Goal: Task Accomplishment & Management: Manage account settings

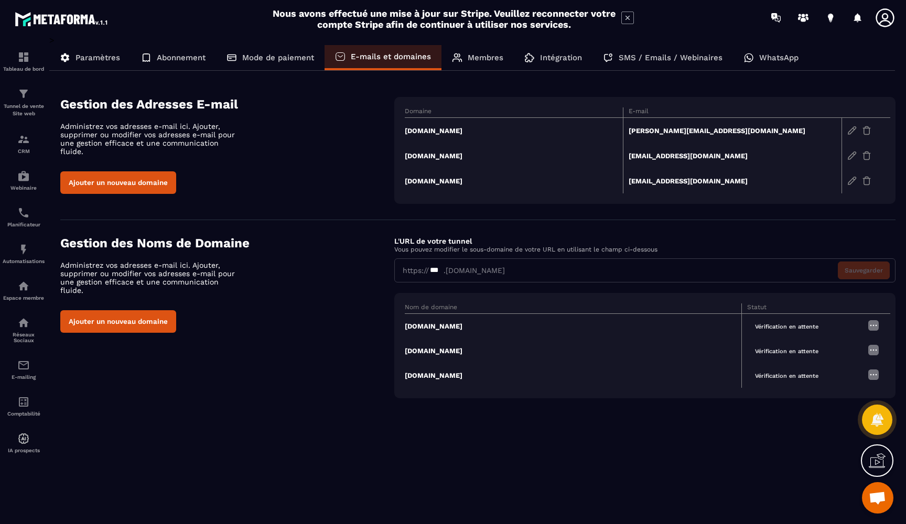
click at [653, 154] on td "contact@mkt.kbs-sas.fr" at bounding box center [732, 155] width 219 height 25
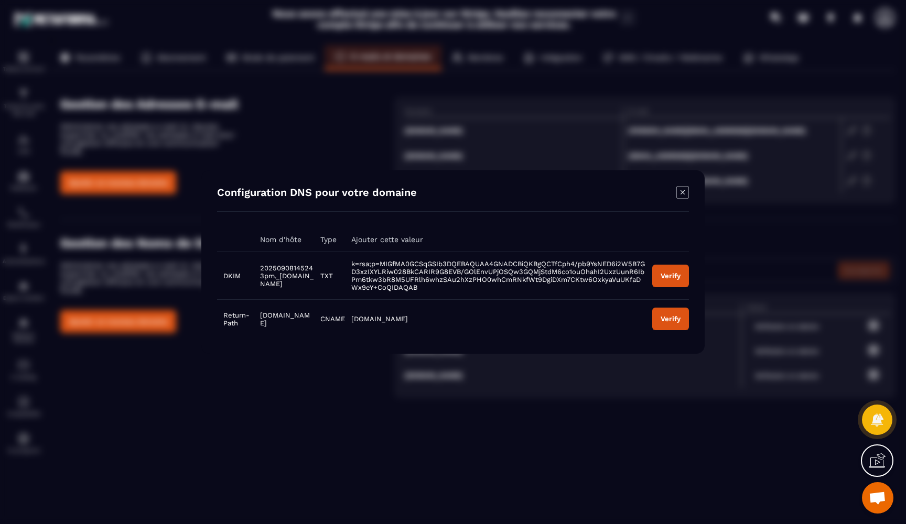
click at [660, 281] on button "Verify" at bounding box center [670, 276] width 37 height 23
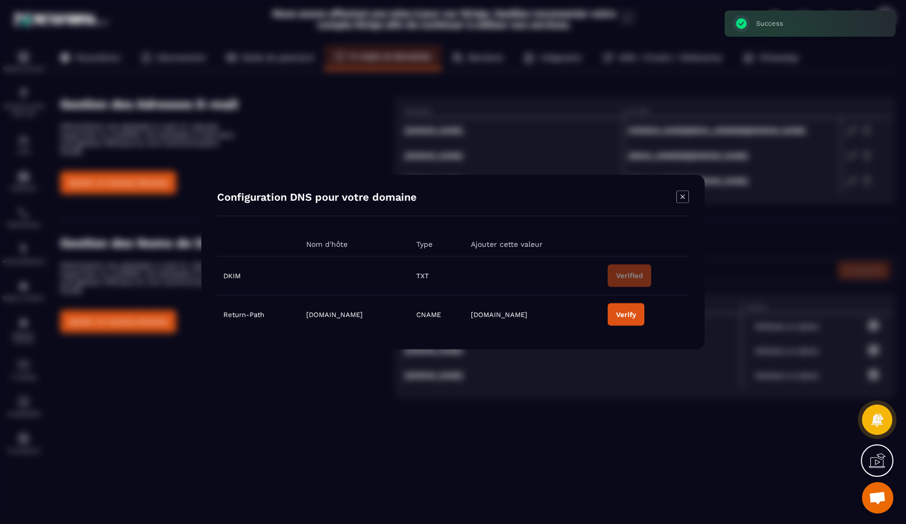
click at [644, 319] on button "Verify" at bounding box center [626, 315] width 37 height 23
click at [686, 197] on icon "Modal window" at bounding box center [682, 197] width 13 height 13
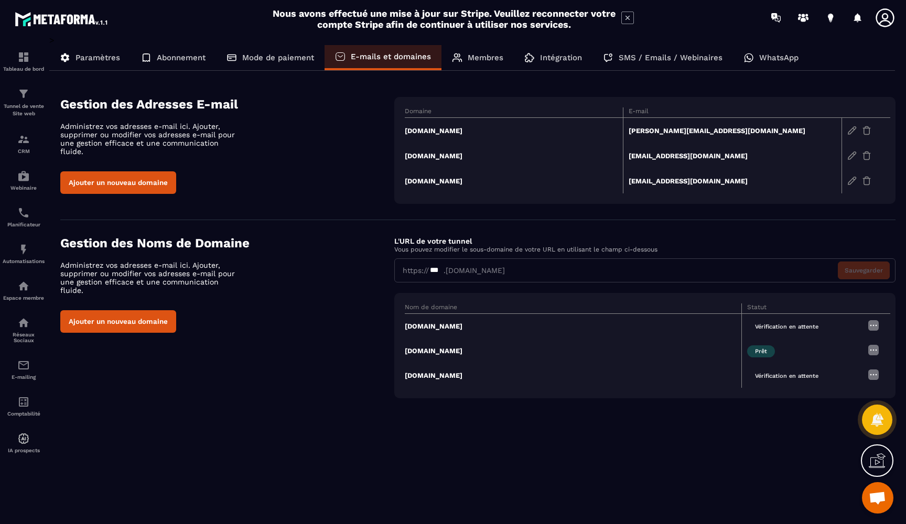
click at [679, 128] on td "t.kubis@kbs-sas.fr" at bounding box center [732, 131] width 219 height 26
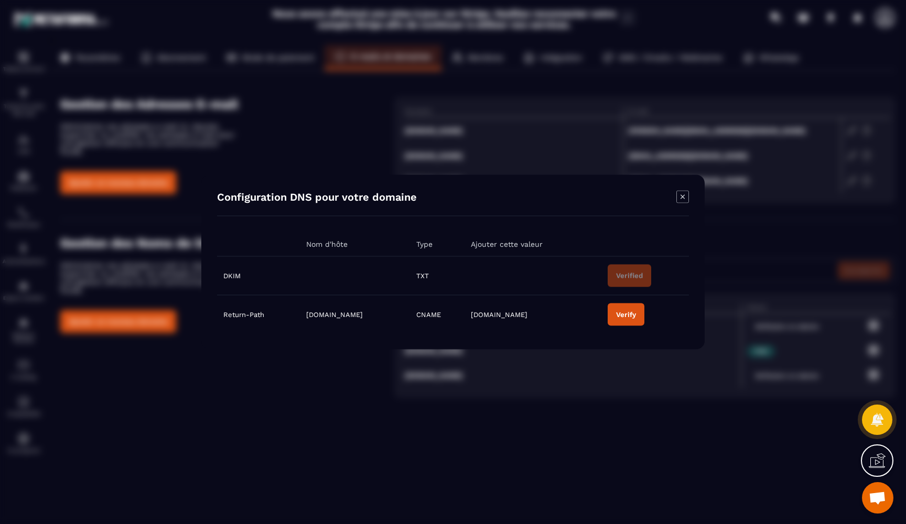
click at [636, 315] on div "Verify" at bounding box center [626, 315] width 20 height 8
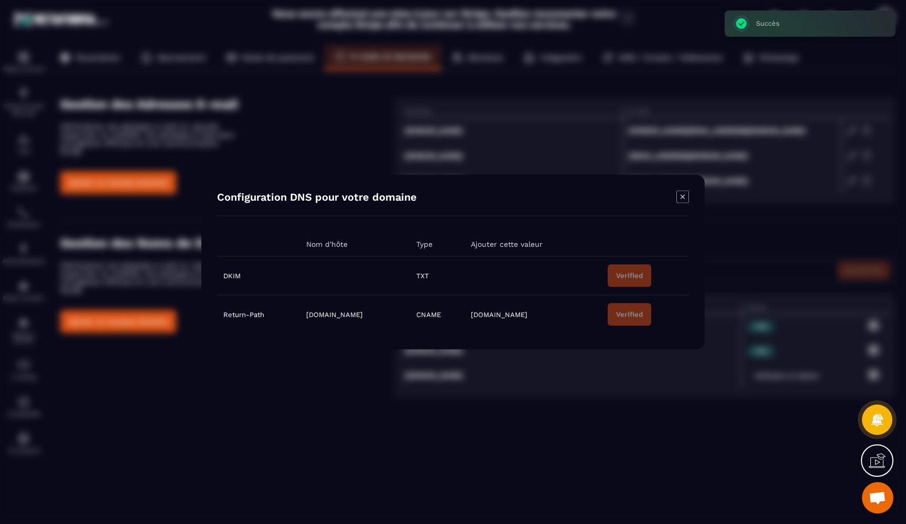
click at [687, 199] on icon "Modal window" at bounding box center [682, 197] width 13 height 13
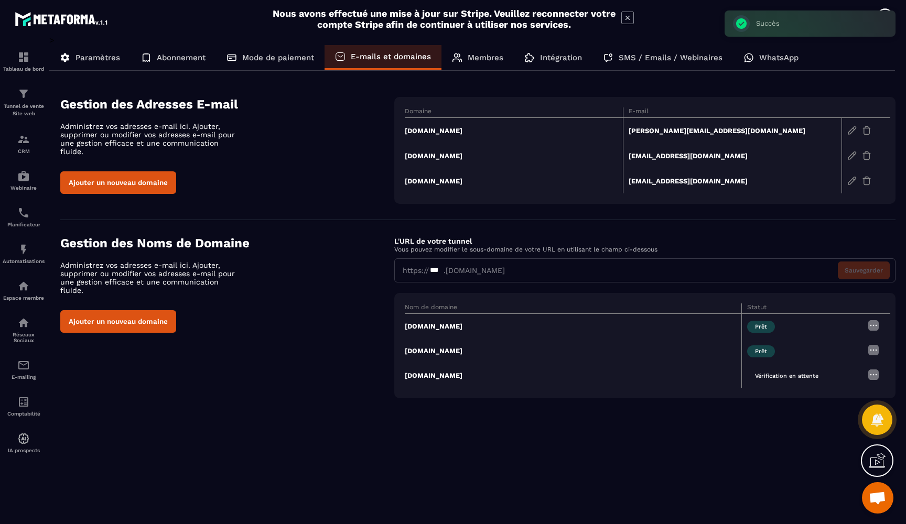
click at [681, 185] on td "support@trk.kbs-sas.fr" at bounding box center [732, 180] width 219 height 25
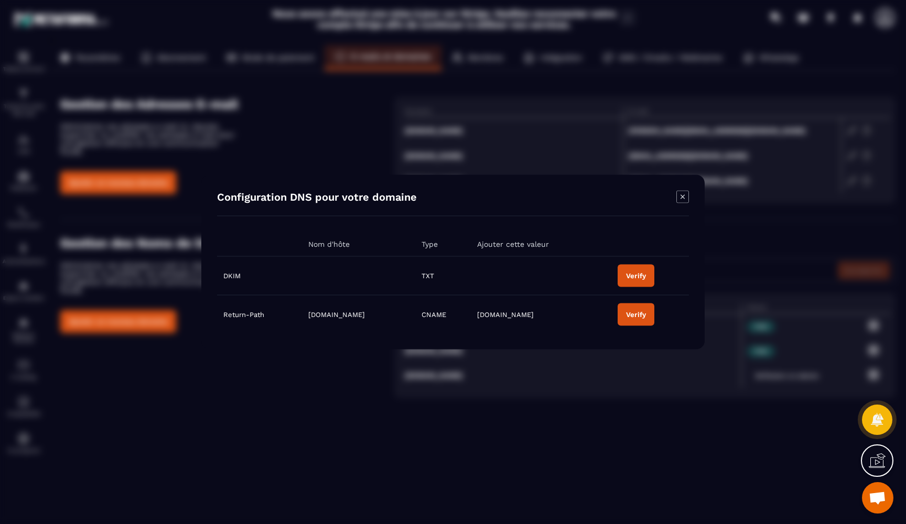
click at [641, 274] on div "Verify" at bounding box center [636, 276] width 20 height 8
click at [636, 317] on div "Verify" at bounding box center [626, 315] width 20 height 8
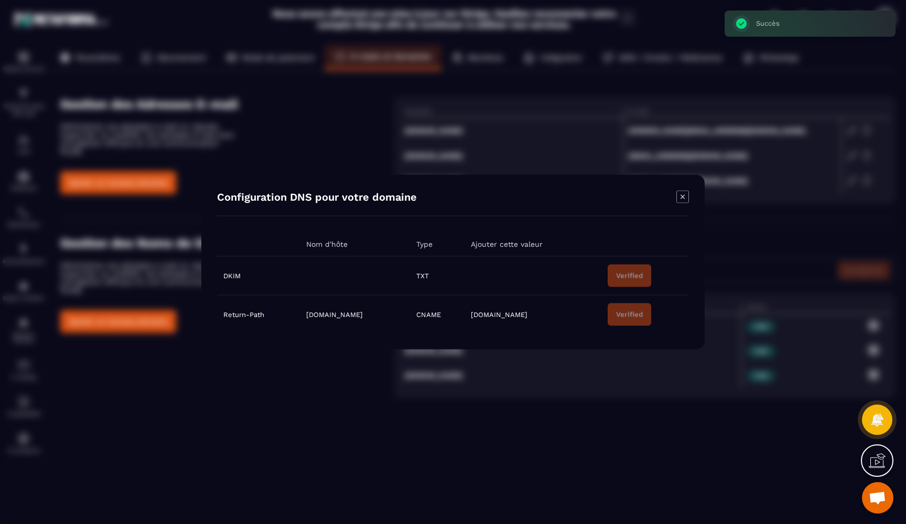
click at [629, 204] on div "Configuration DNS pour votre domaine" at bounding box center [453, 204] width 472 height 26
click at [683, 198] on icon "Modal window" at bounding box center [683, 197] width 4 height 4
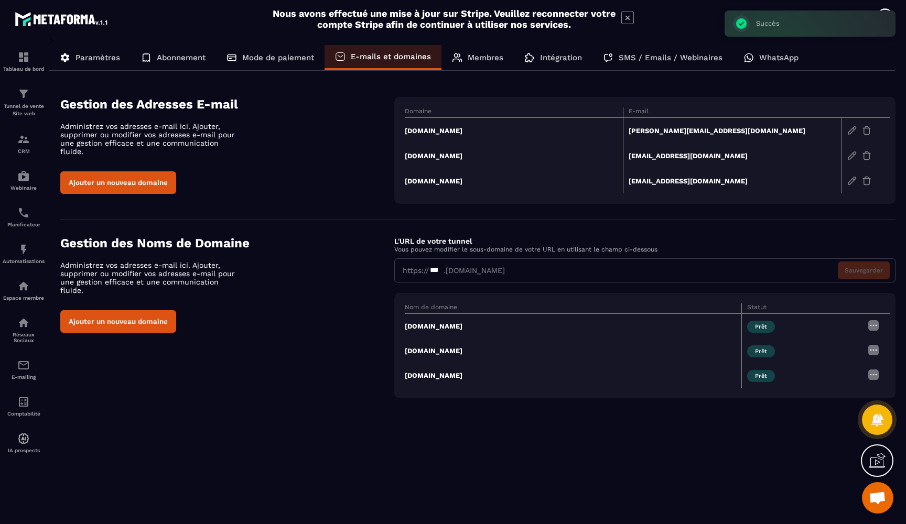
click at [622, 459] on div "> Paramètres Abonnement Mode de paiement E-mails et domaines Membres Intégratio…" at bounding box center [472, 272] width 846 height 475
click at [479, 64] on div "Membres" at bounding box center [478, 57] width 72 height 25
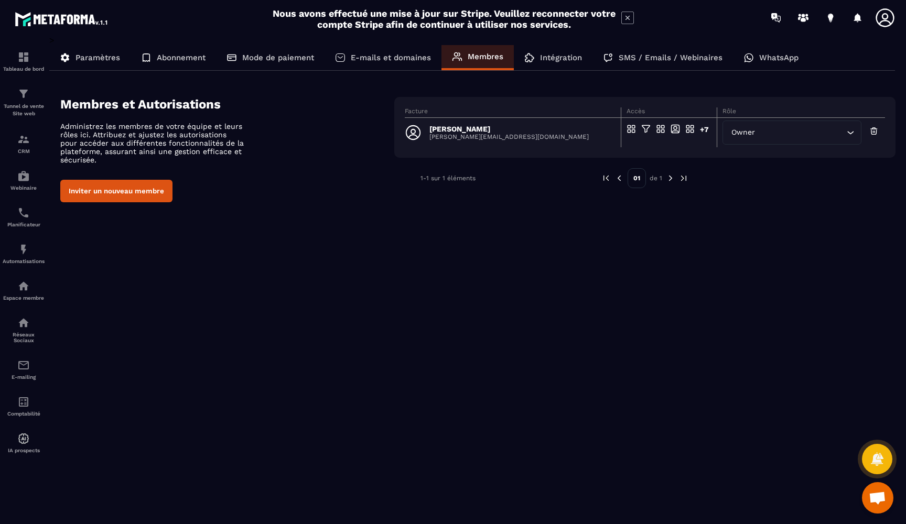
click at [852, 133] on icon "Search for option" at bounding box center [850, 132] width 10 height 10
click at [852, 133] on icon "Search for option" at bounding box center [851, 132] width 6 height 3
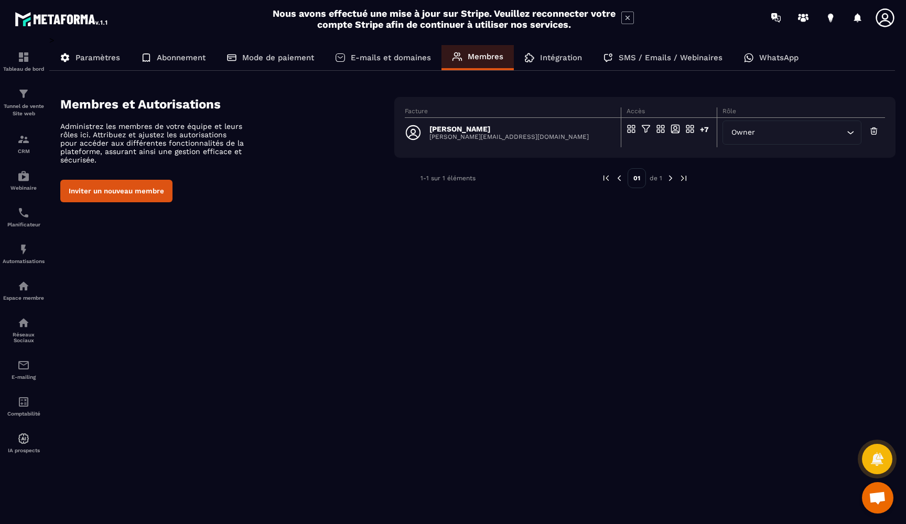
click at [852, 133] on icon "Search for option" at bounding box center [851, 132] width 6 height 3
click at [571, 60] on p "Intégration" at bounding box center [561, 57] width 42 height 9
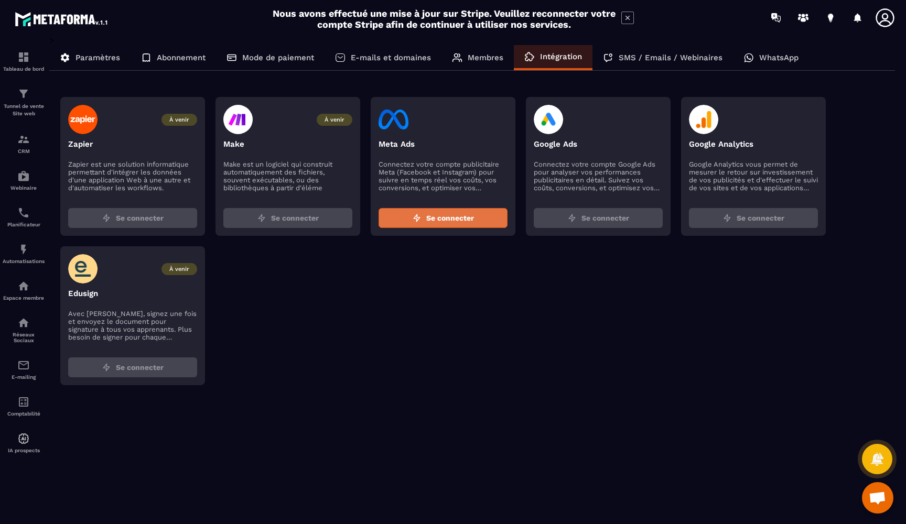
click at [448, 221] on span "Se connecter" at bounding box center [450, 218] width 48 height 10
